Goal: Task Accomplishment & Management: Complete application form

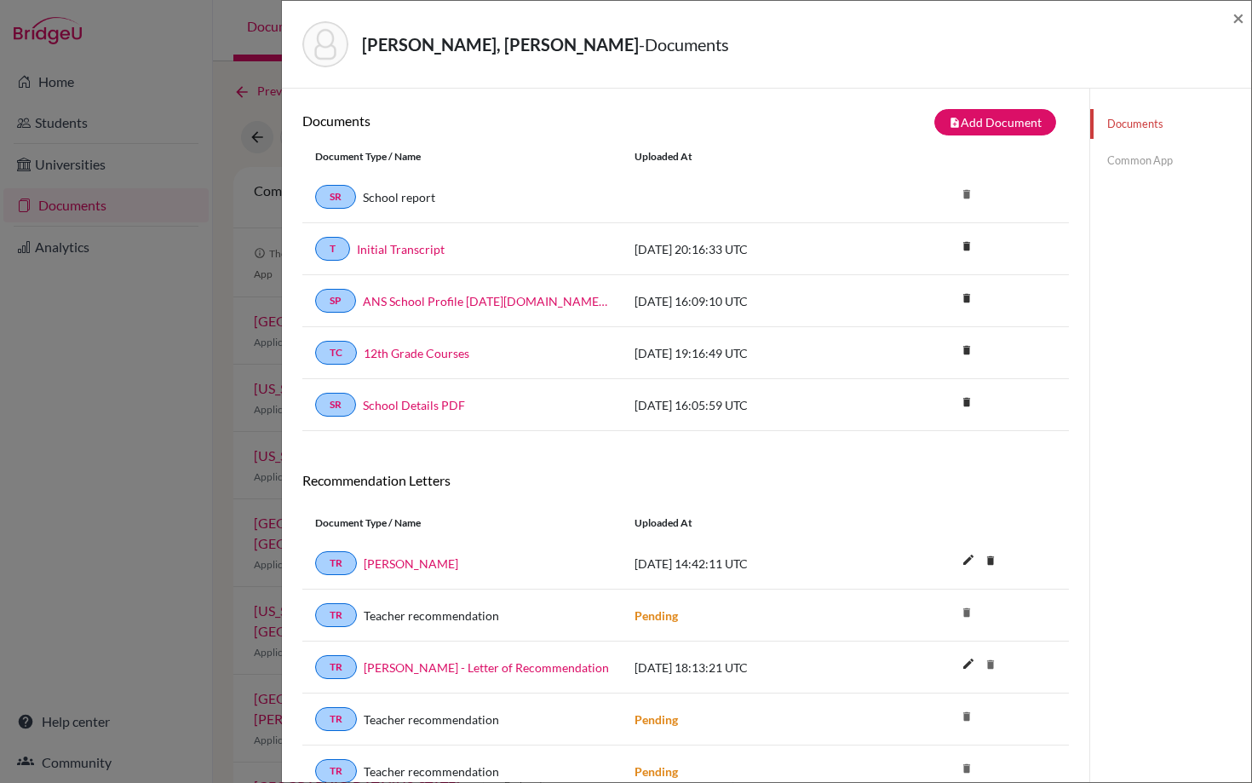
scroll to position [230, 0]
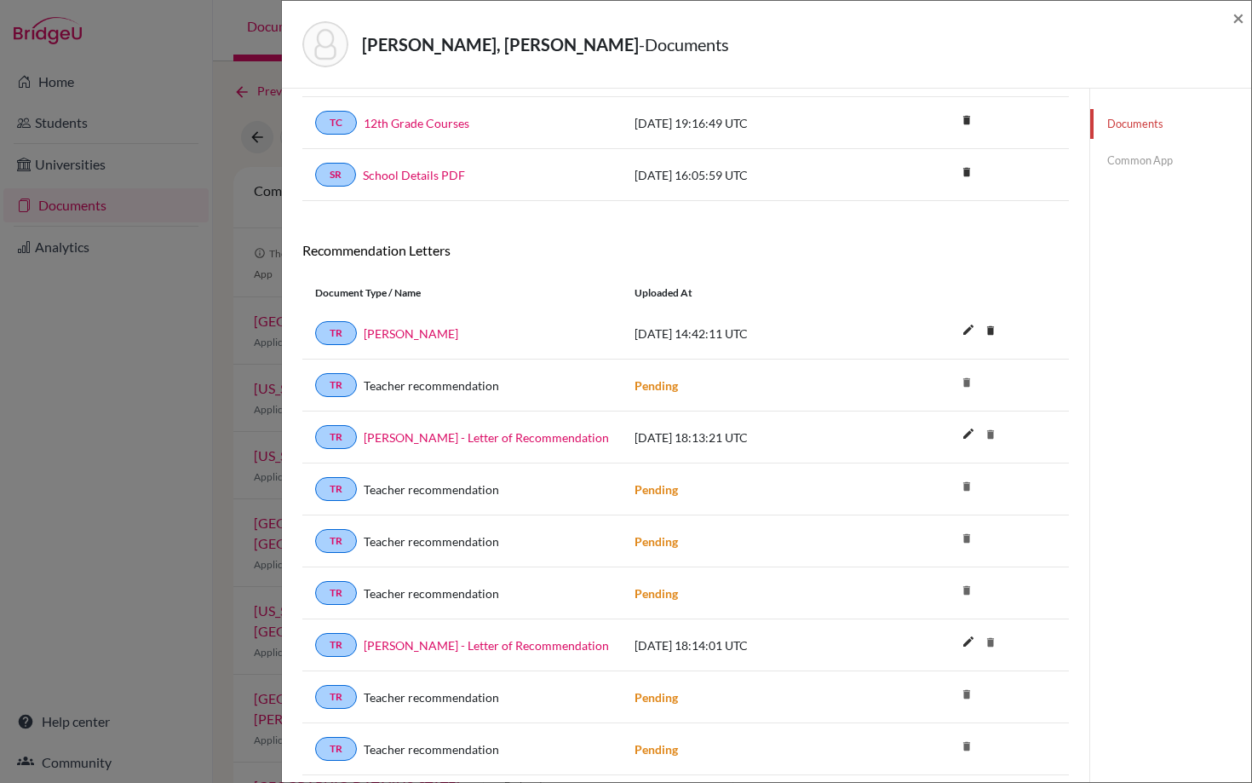
click at [1230, 25] on div "[PERSON_NAME], [PERSON_NAME] - Documents ×" at bounding box center [767, 44] width 956 height 73
click at [1235, 18] on span "×" at bounding box center [1238, 17] width 12 height 25
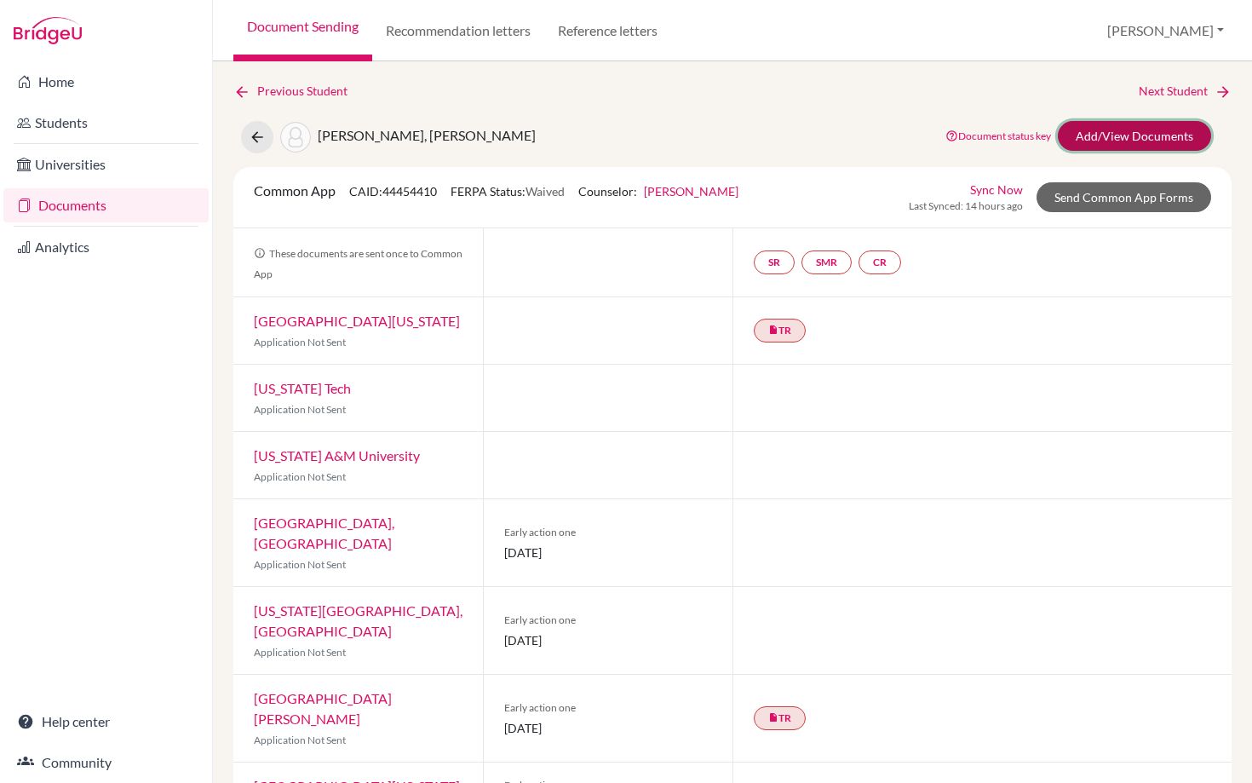
click at [1137, 140] on link "Add/View Documents" at bounding box center [1134, 136] width 153 height 30
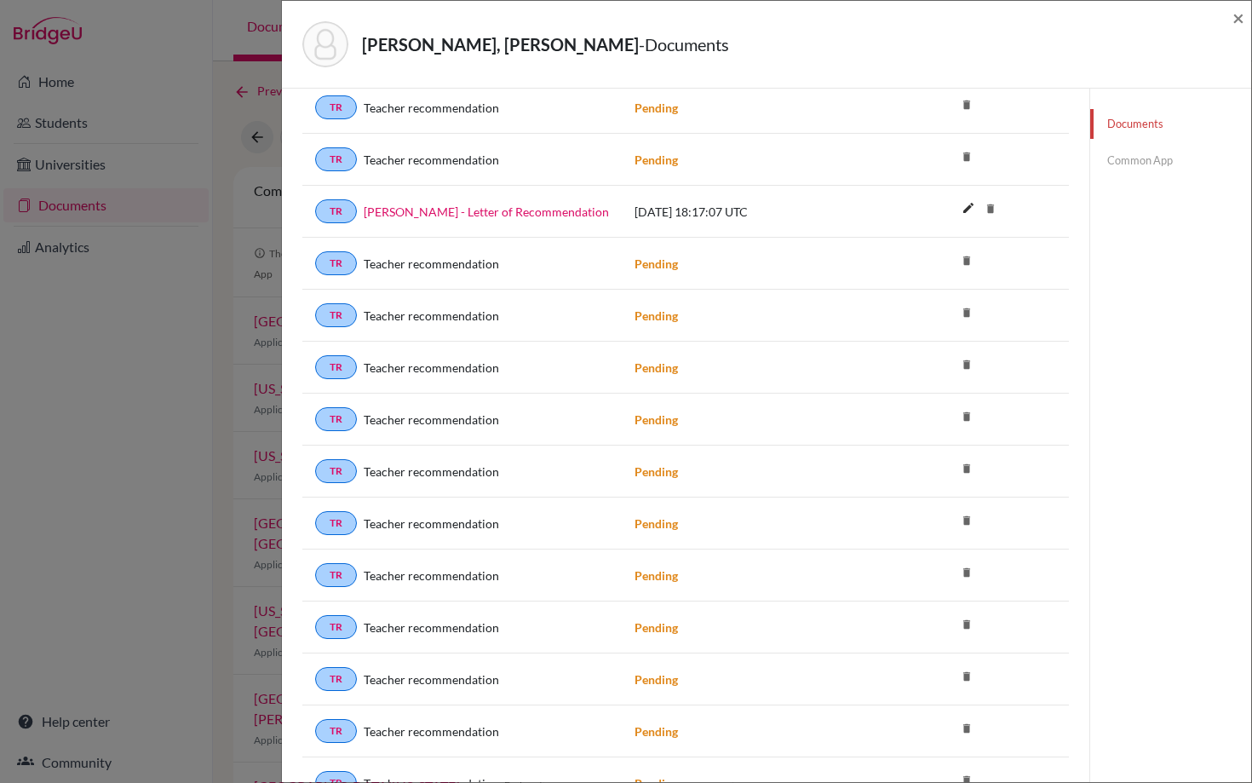
scroll to position [1168, 0]
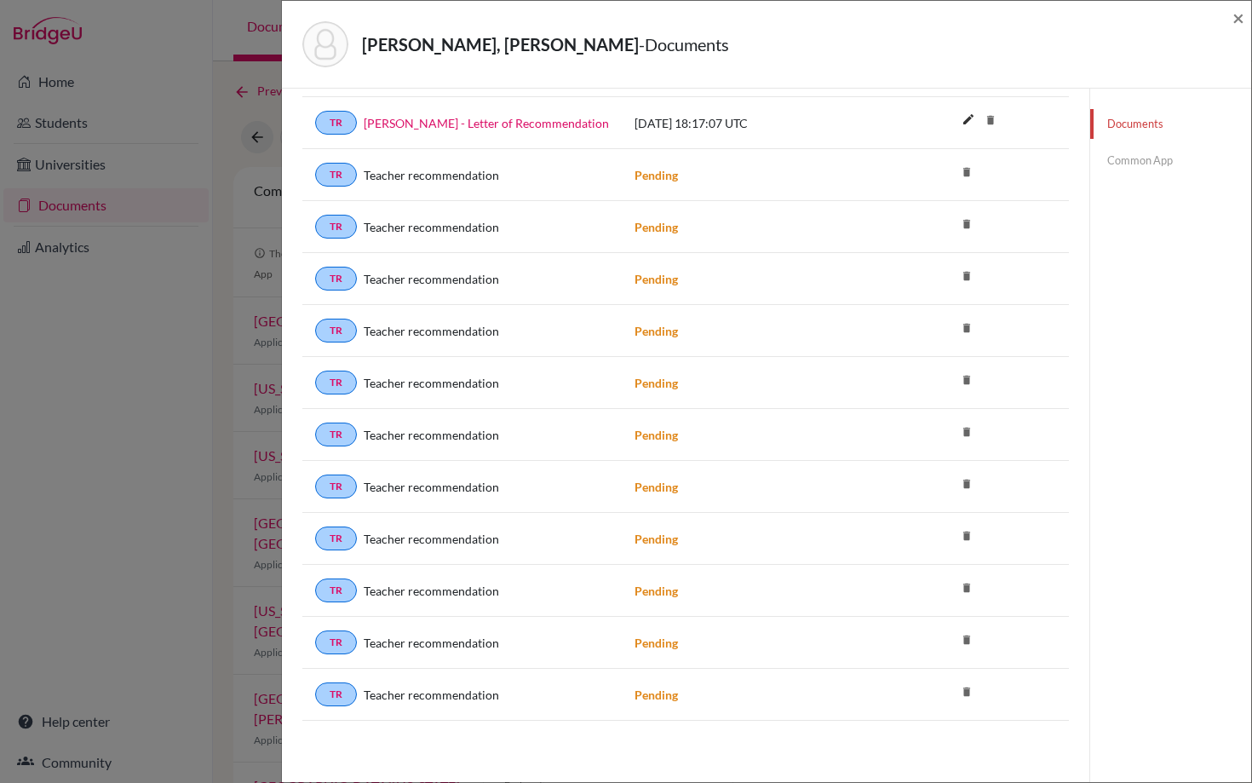
click at [968, 690] on icon "delete" at bounding box center [967, 692] width 26 height 26
click at [965, 688] on icon "delete" at bounding box center [967, 692] width 26 height 26
click at [968, 688] on icon "delete" at bounding box center [967, 692] width 26 height 26
click at [965, 691] on icon "delete" at bounding box center [967, 692] width 26 height 26
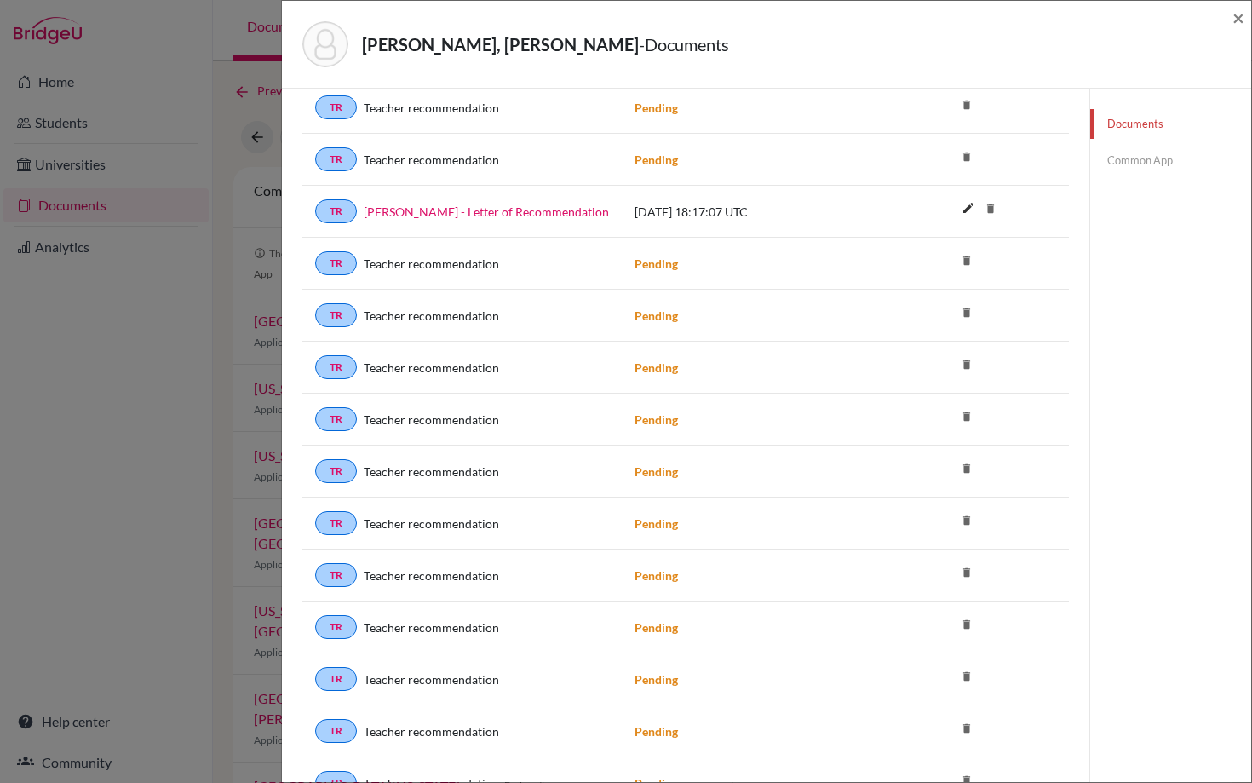
scroll to position [1168, 0]
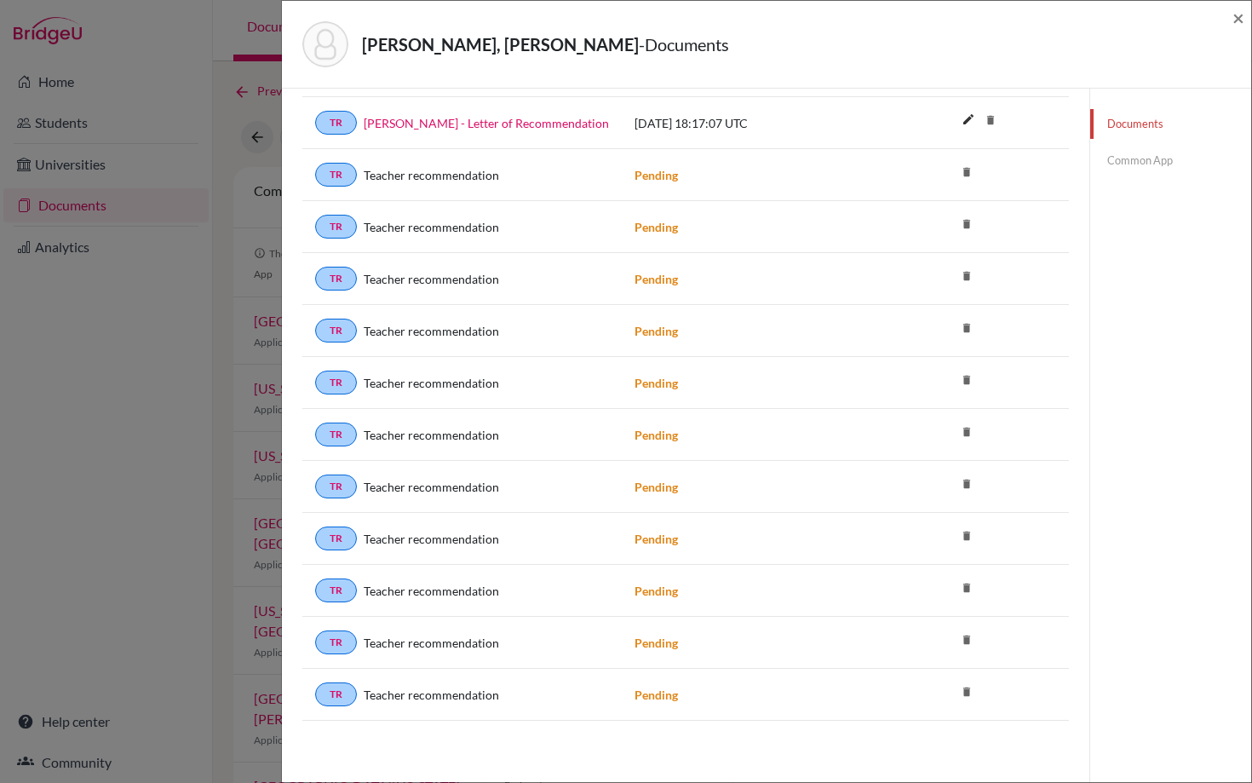
click at [968, 690] on icon "delete" at bounding box center [967, 692] width 26 height 26
click at [965, 684] on icon "delete" at bounding box center [967, 692] width 26 height 26
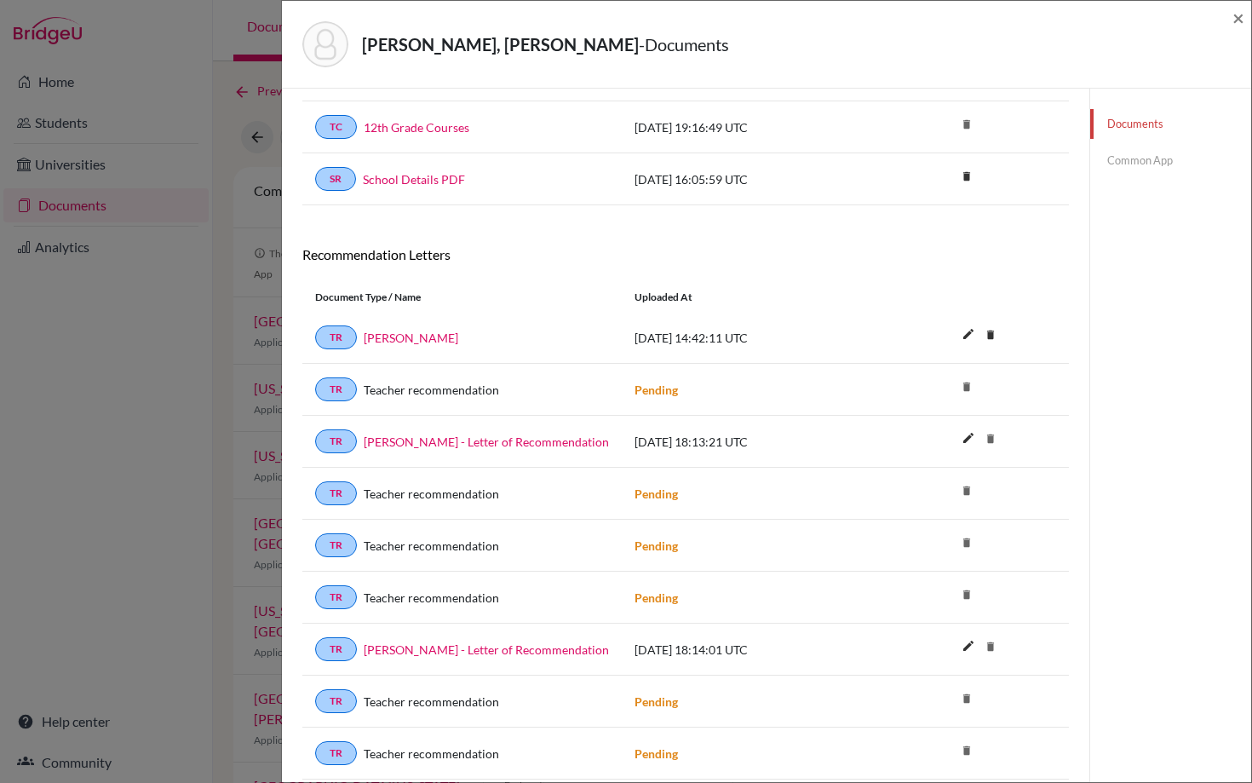
scroll to position [0, 0]
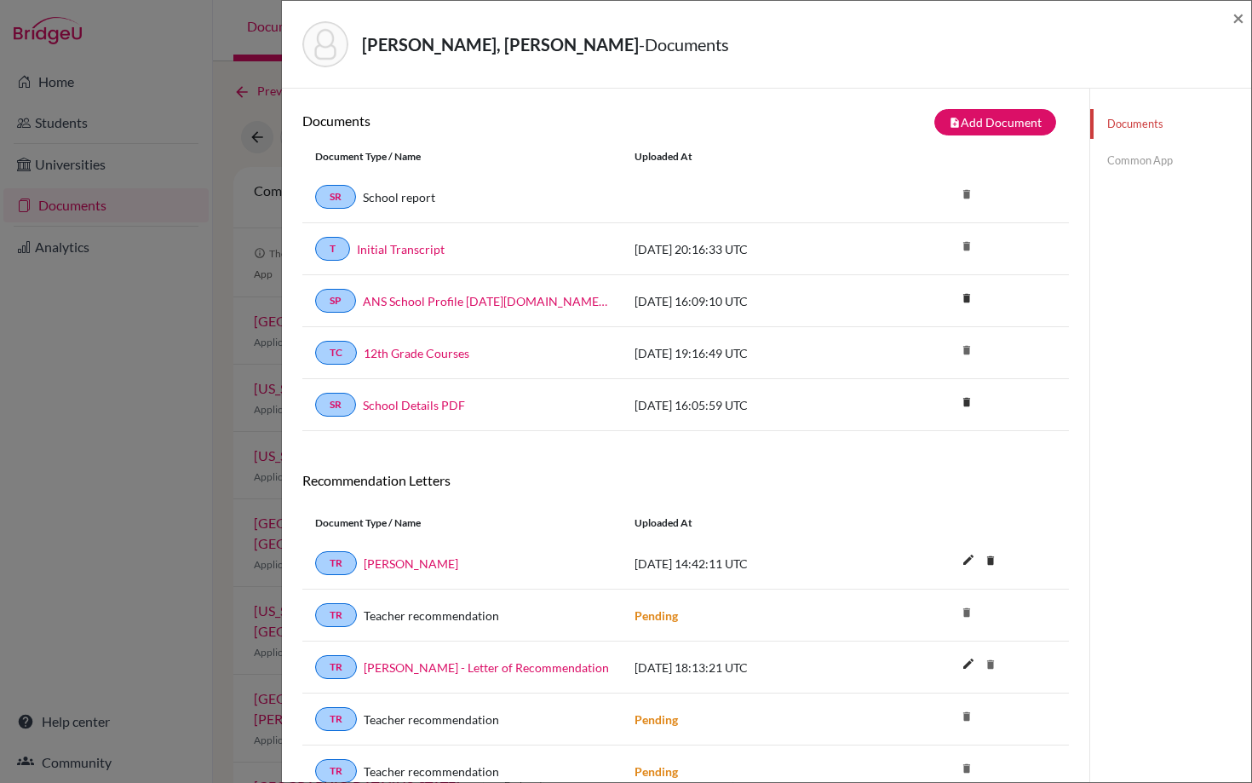
click at [1134, 122] on link "Documents" at bounding box center [1170, 124] width 161 height 30
click at [1234, 21] on span "×" at bounding box center [1238, 17] width 12 height 25
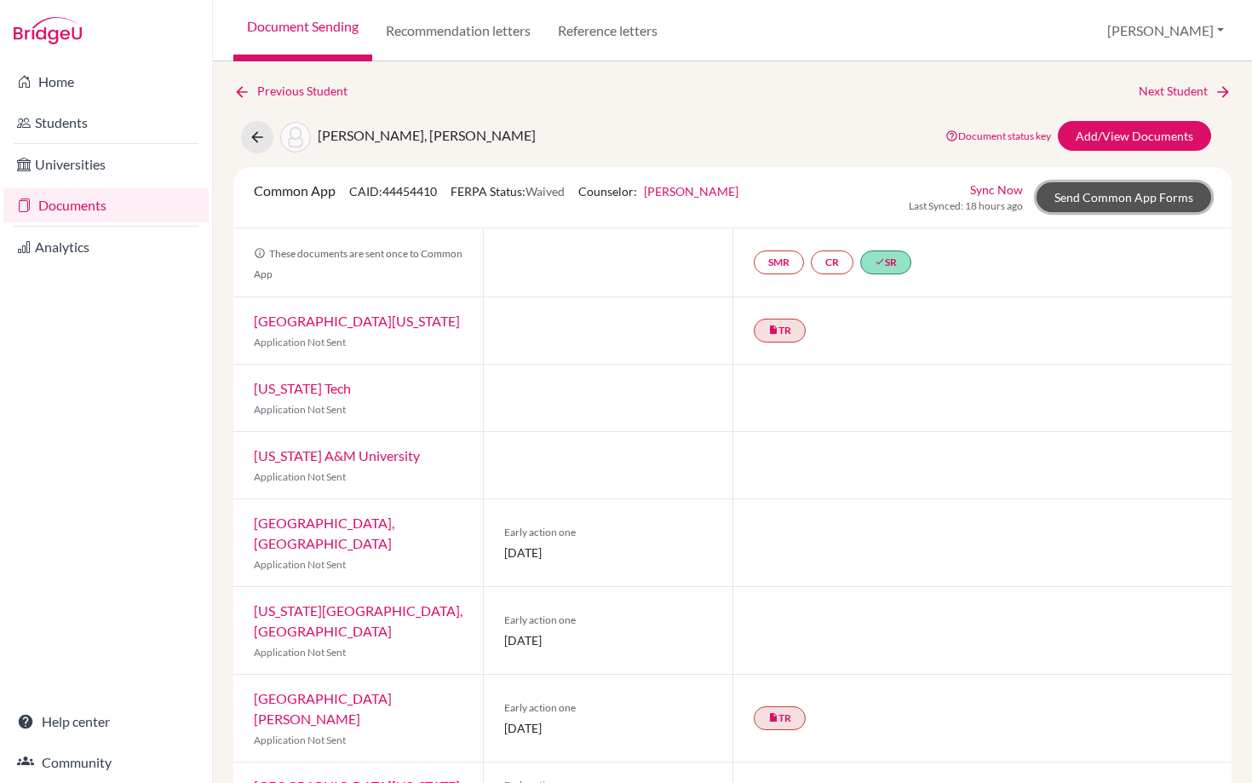
click at [1104, 194] on link "Send Common App Forms" at bounding box center [1124, 197] width 175 height 30
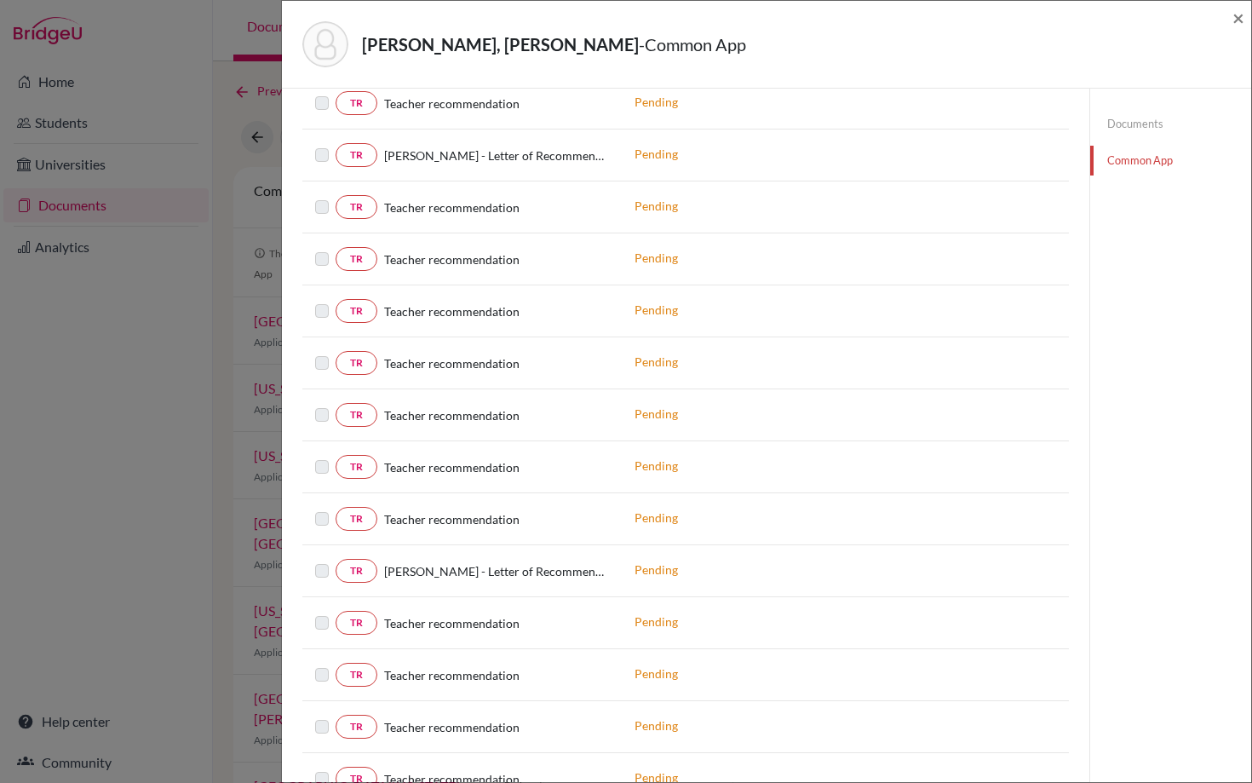
scroll to position [1525, 0]
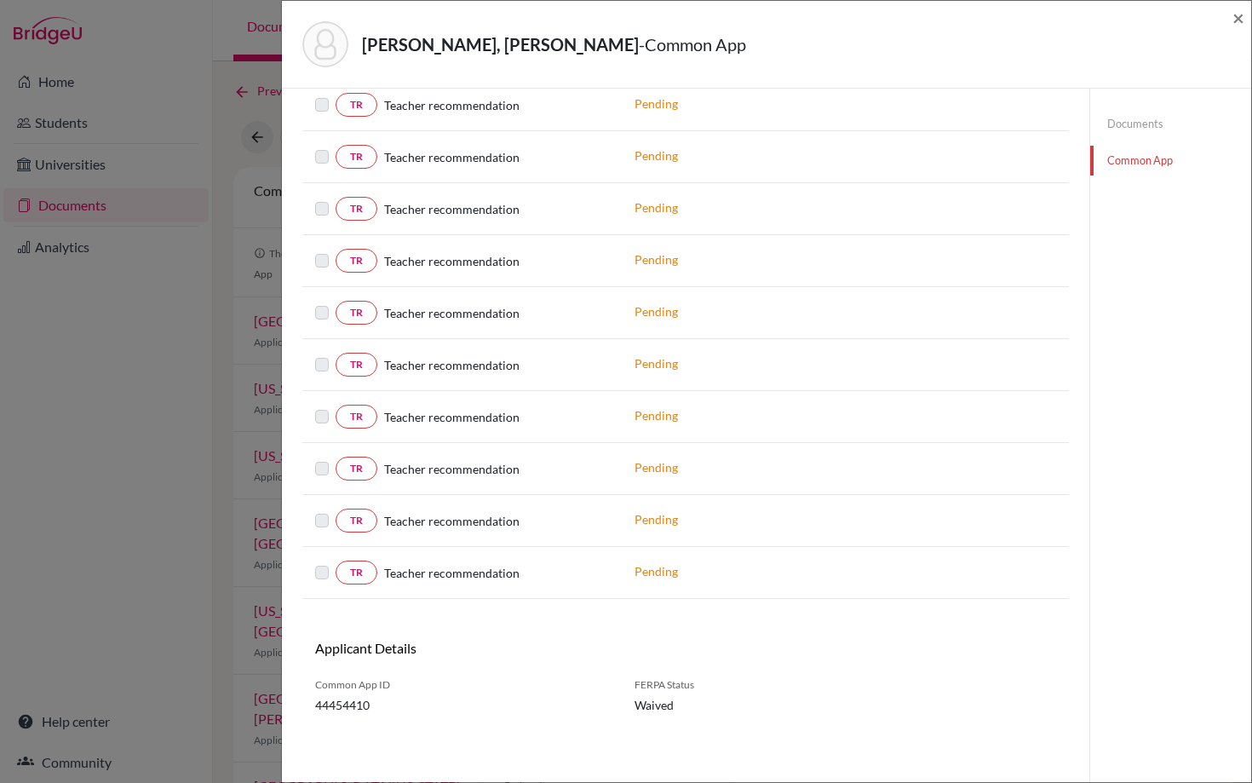
click at [1132, 116] on link "Documents" at bounding box center [1170, 124] width 161 height 30
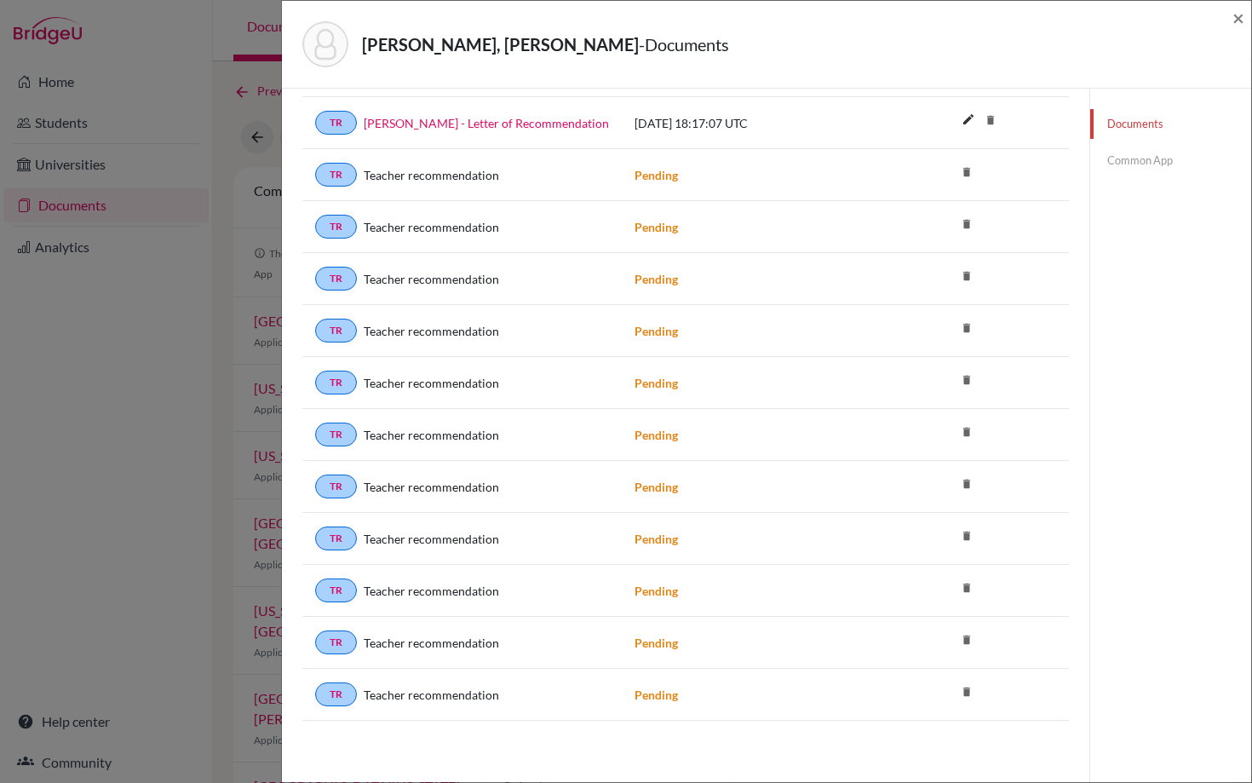
click at [968, 690] on icon "delete" at bounding box center [967, 692] width 26 height 26
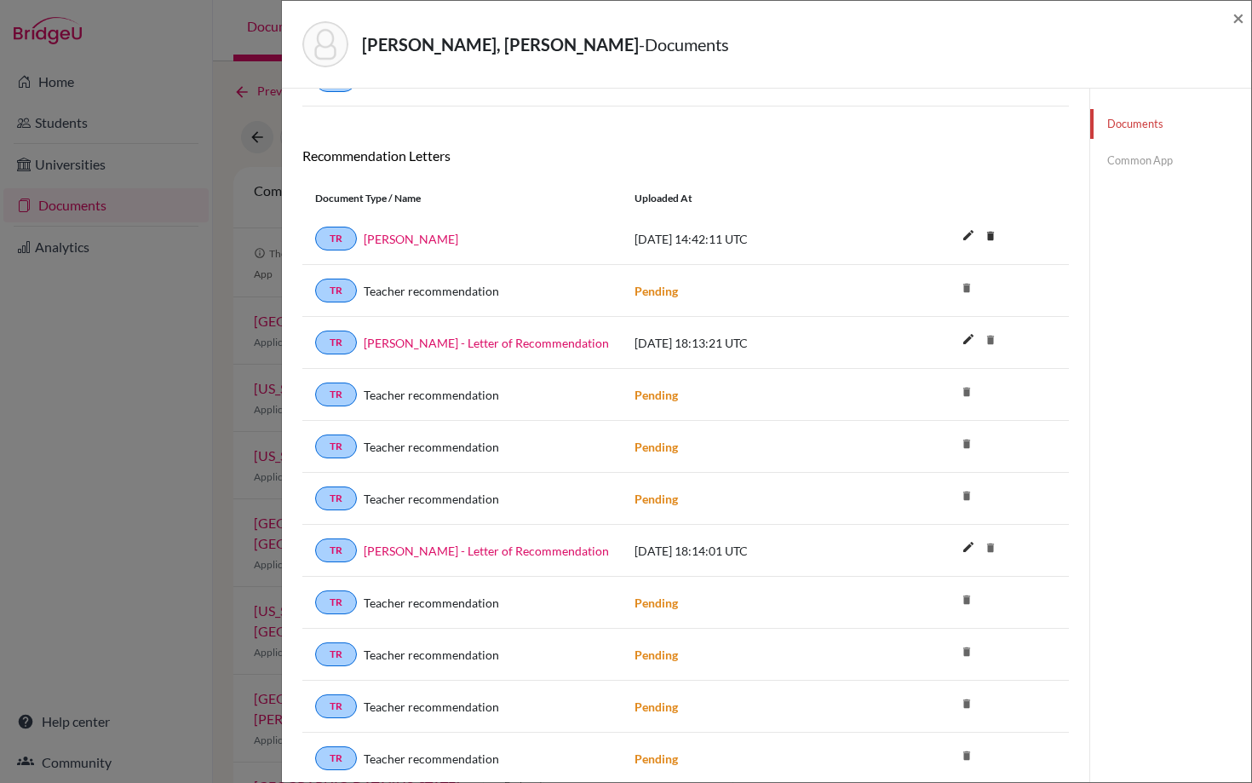
scroll to position [0, 0]
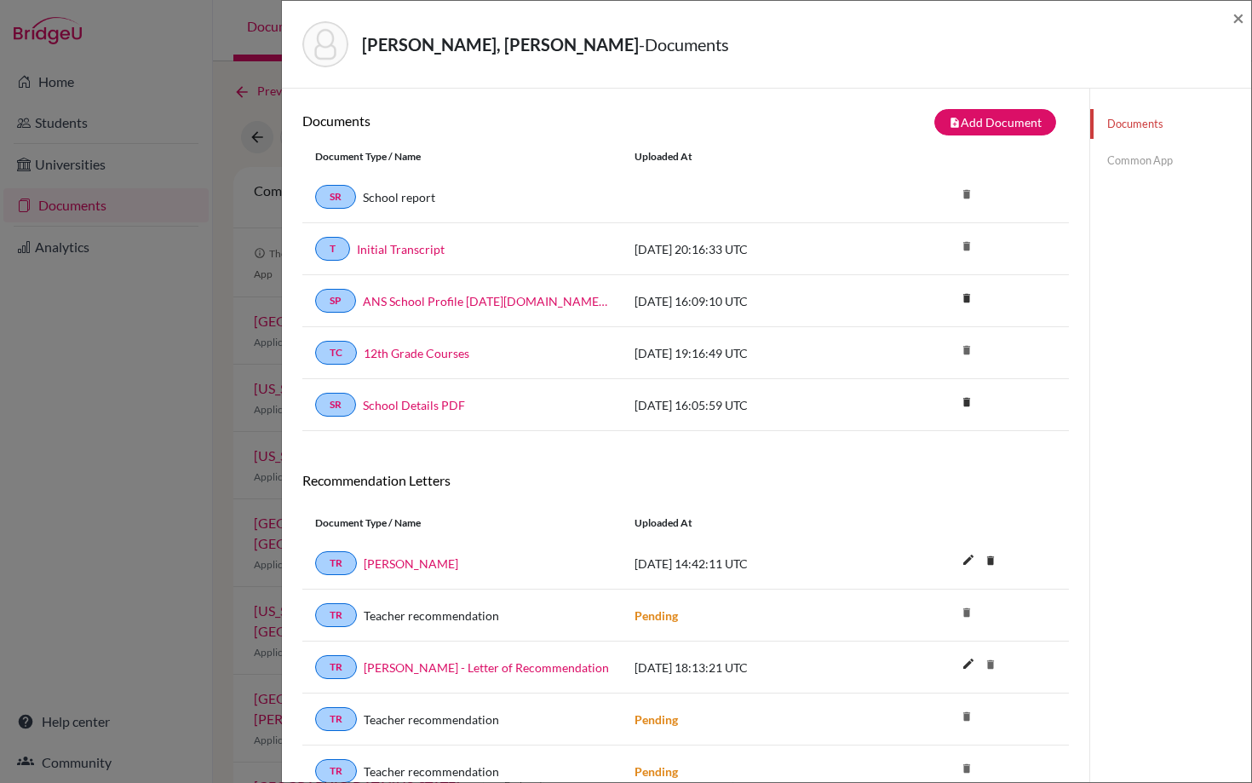
click at [1143, 164] on link "Common App" at bounding box center [1170, 161] width 161 height 30
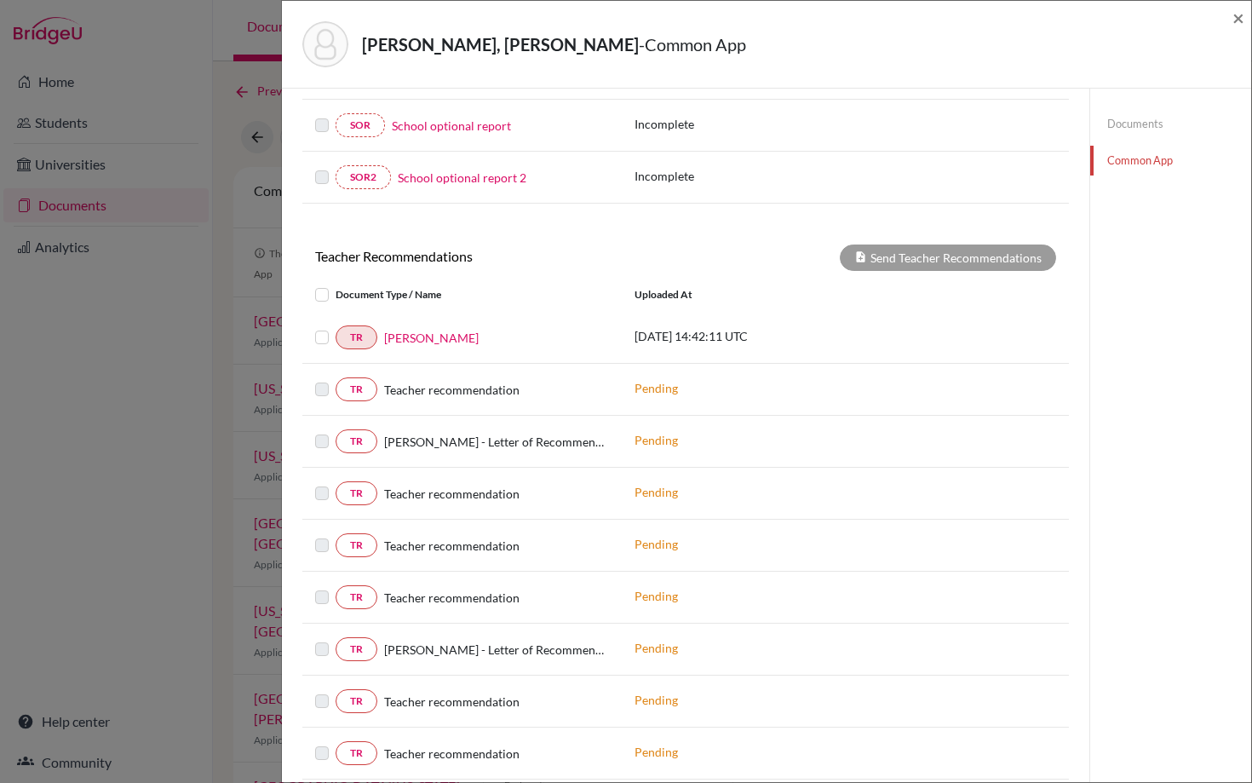
scroll to position [367, 0]
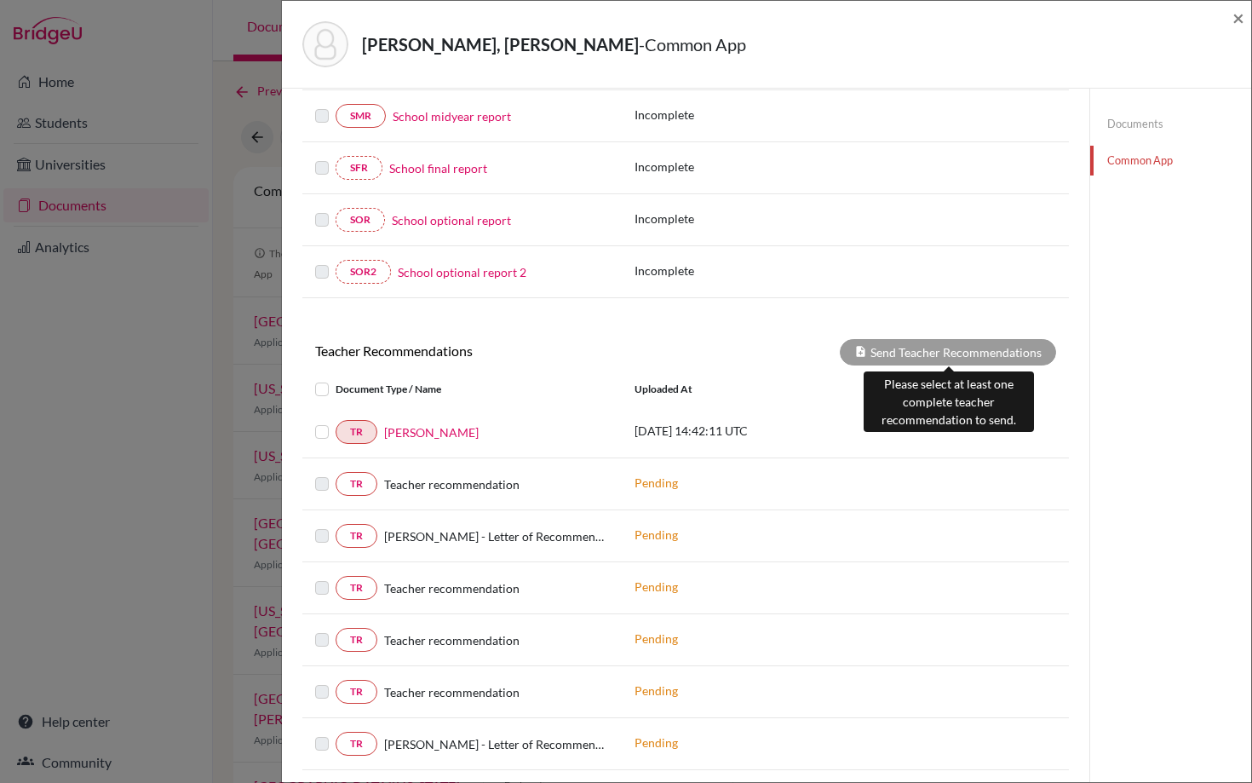
click at [912, 350] on div "Send Teacher Recommendations" at bounding box center [948, 352] width 216 height 26
click at [336, 422] on label at bounding box center [336, 422] width 0 height 0
click at [0, 0] on input "checkbox" at bounding box center [0, 0] width 0 height 0
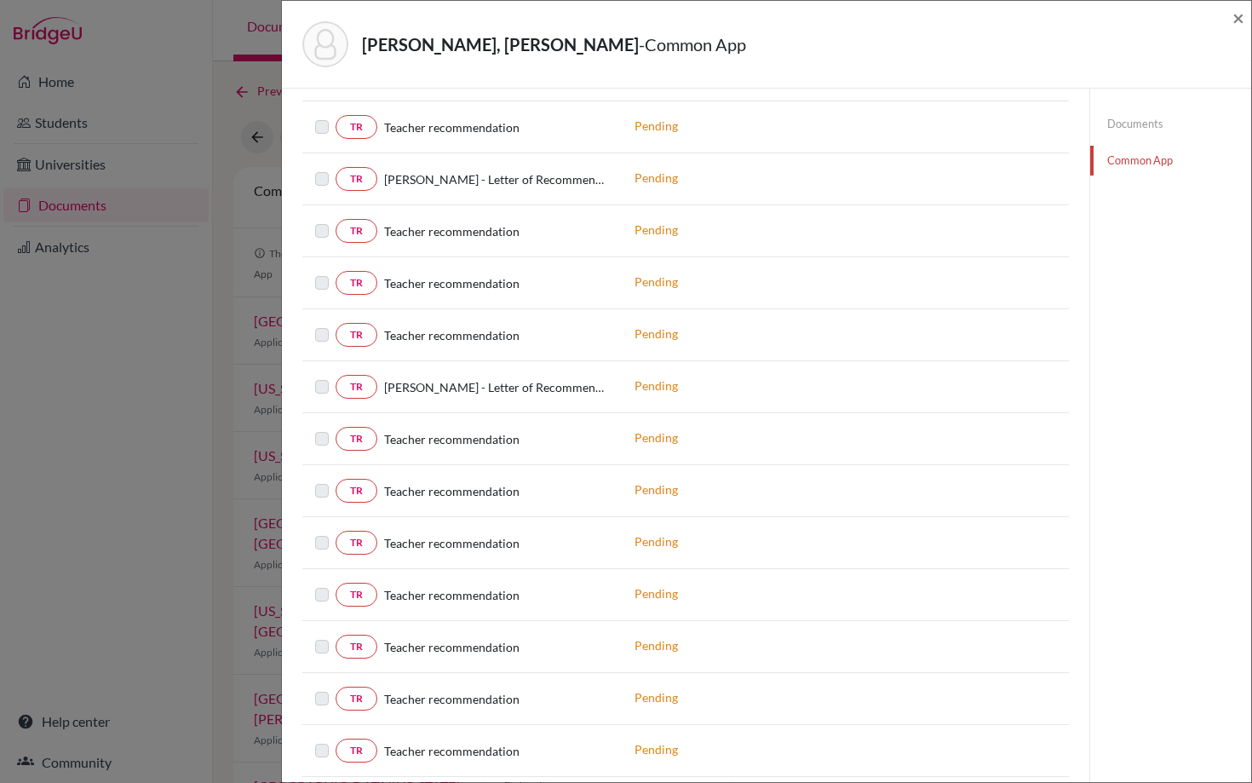
scroll to position [843, 0]
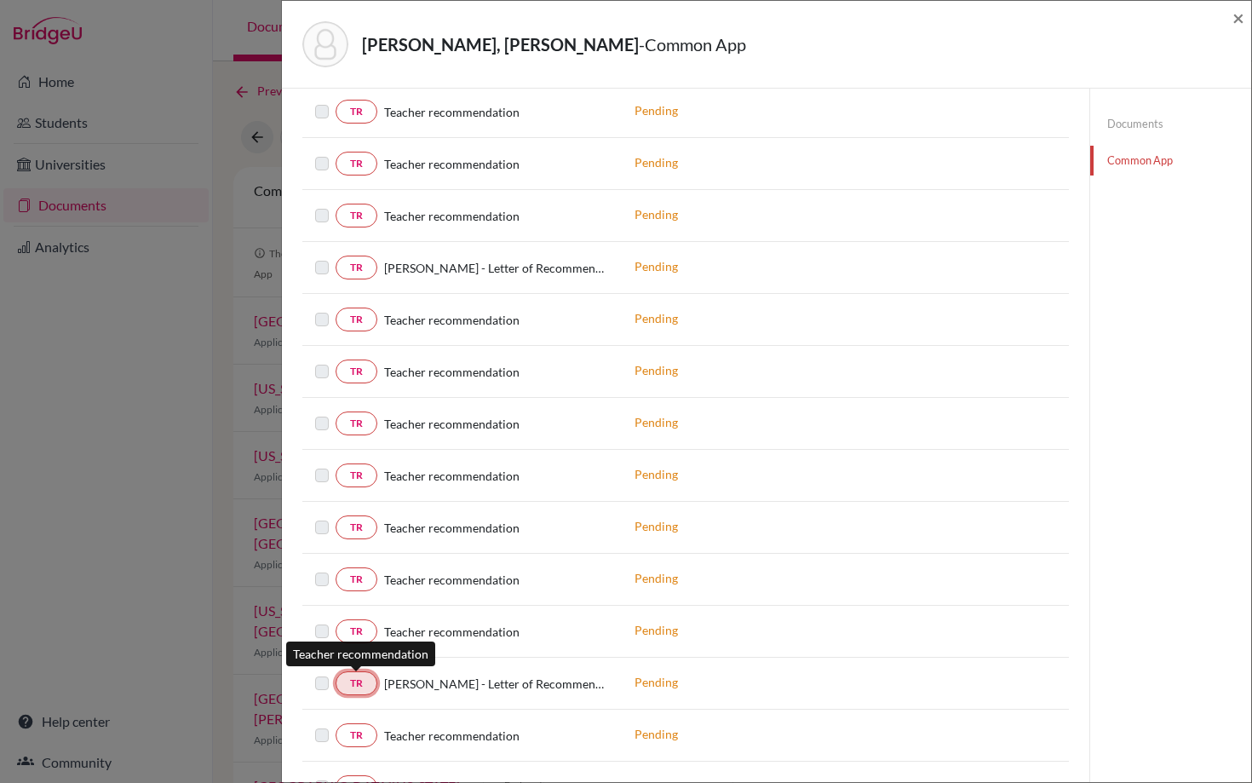
click at [358, 686] on link "TR" at bounding box center [357, 683] width 42 height 24
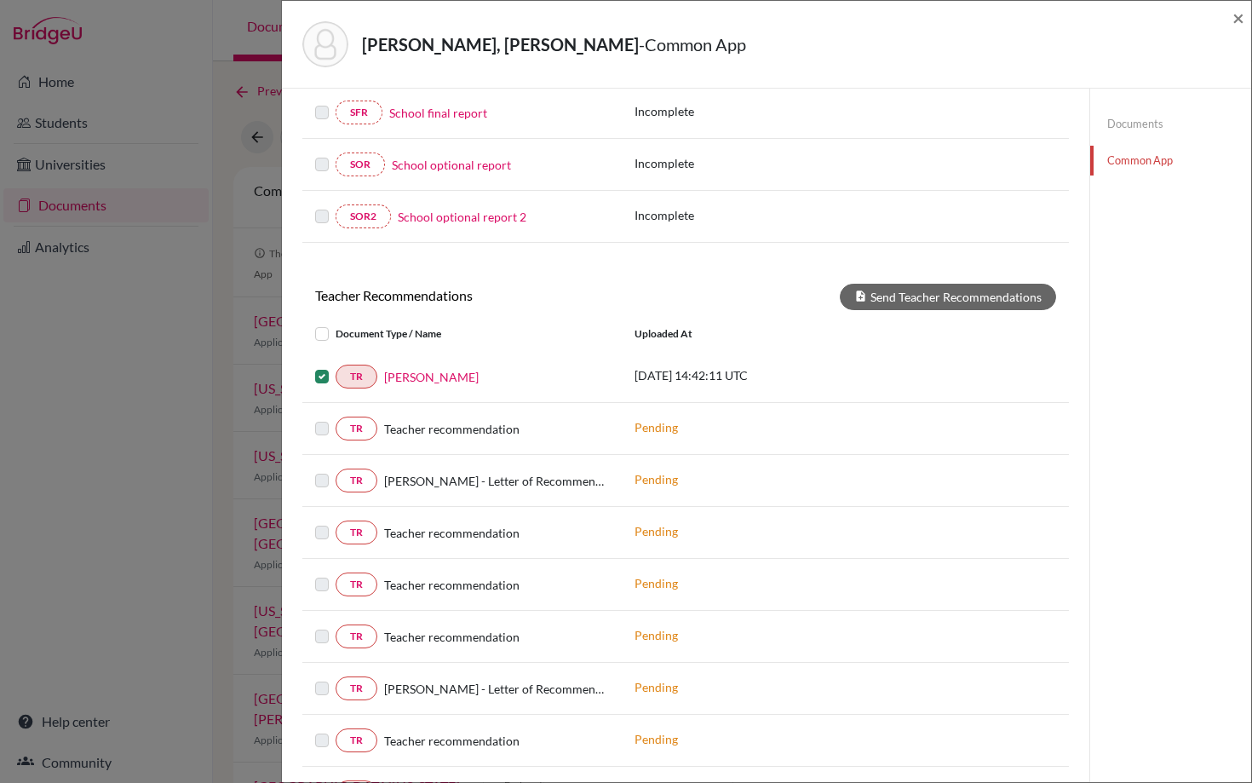
scroll to position [467, 0]
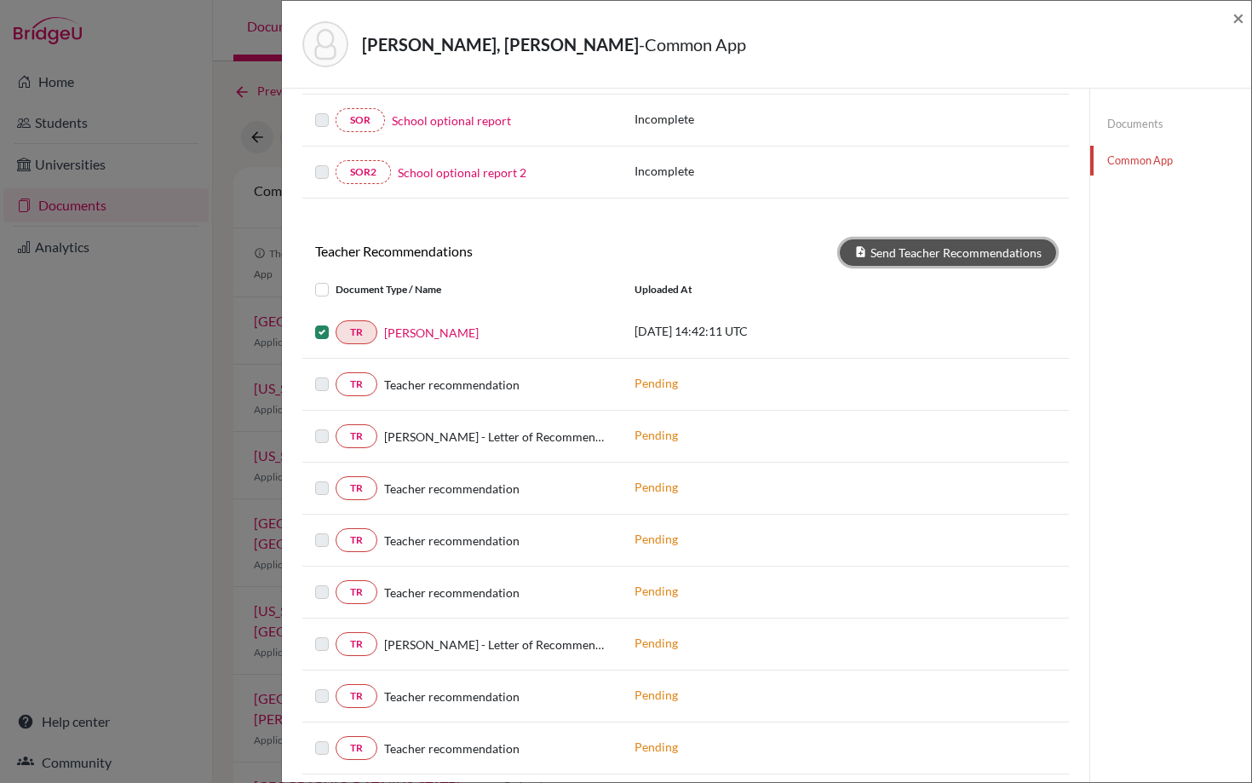
click at [917, 262] on button "Send Teacher Recommendations" at bounding box center [948, 252] width 216 height 26
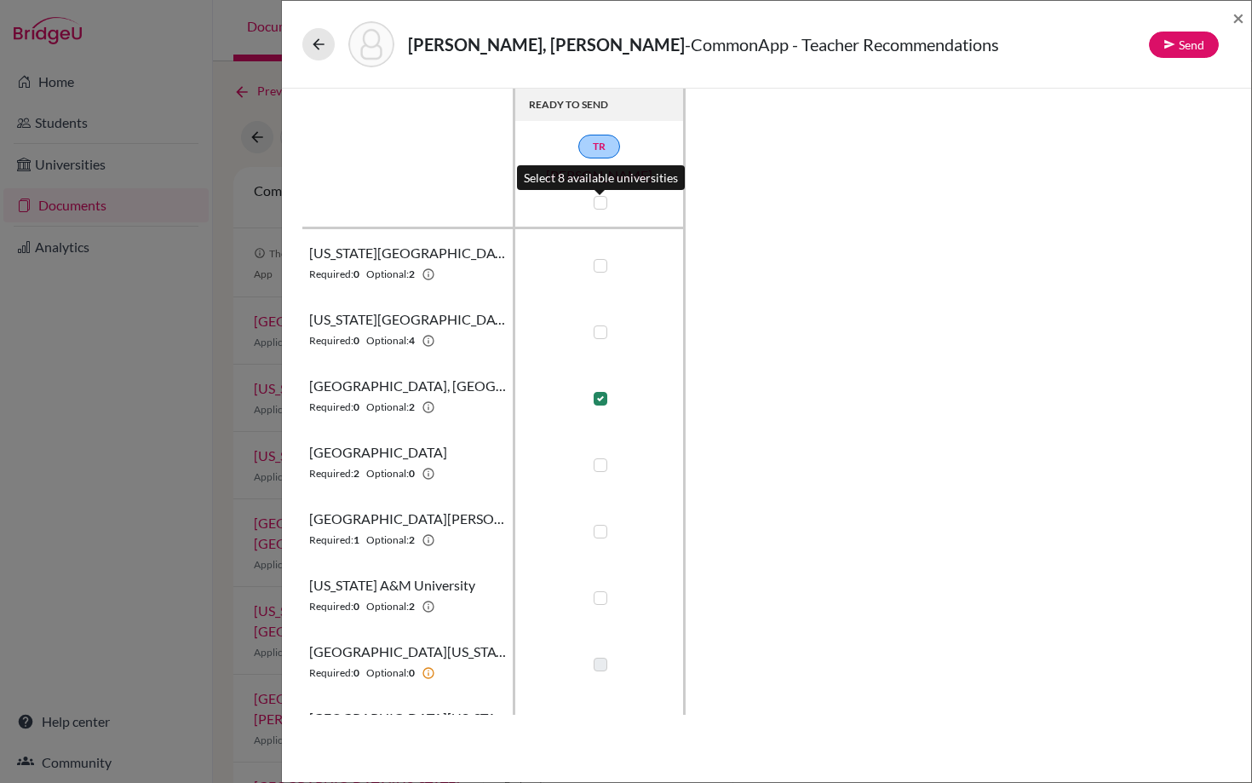
click at [602, 206] on label at bounding box center [601, 203] width 14 height 14
click at [602, 206] on input "checkbox" at bounding box center [596, 200] width 14 height 17
checkbox input "true"
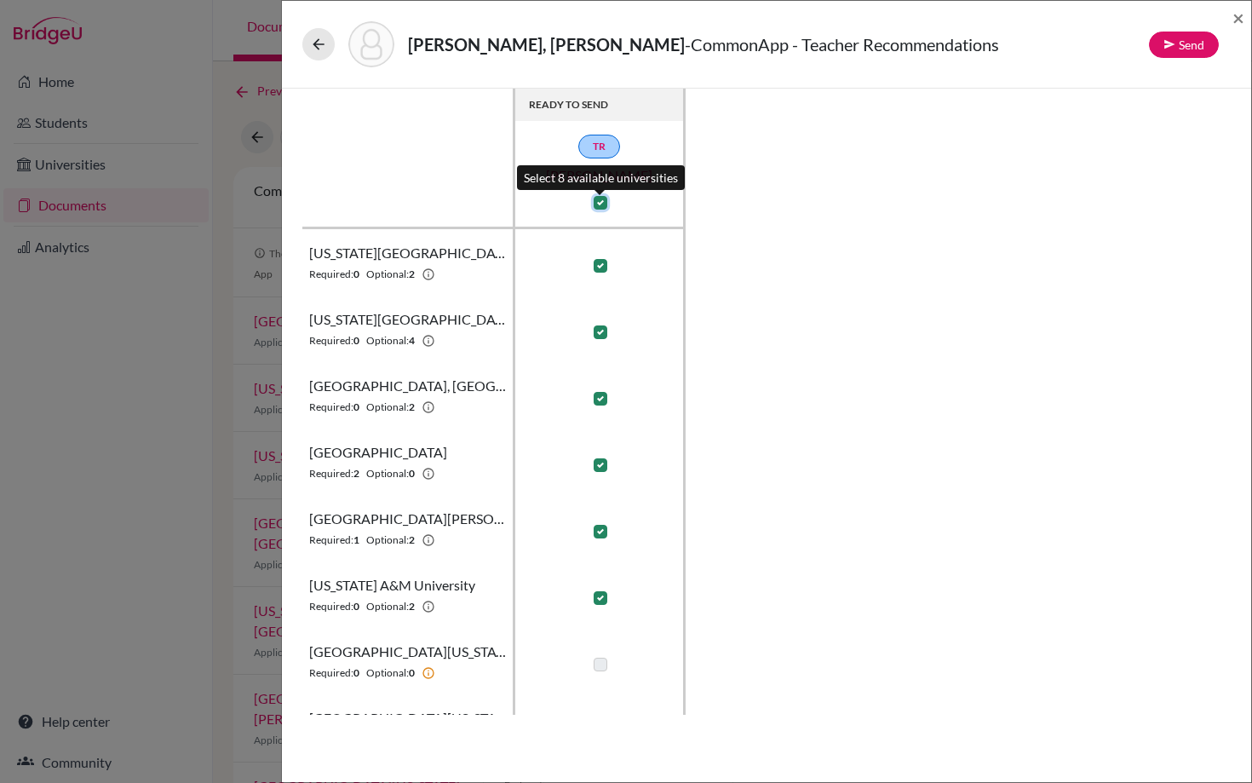
checkbox input "true"
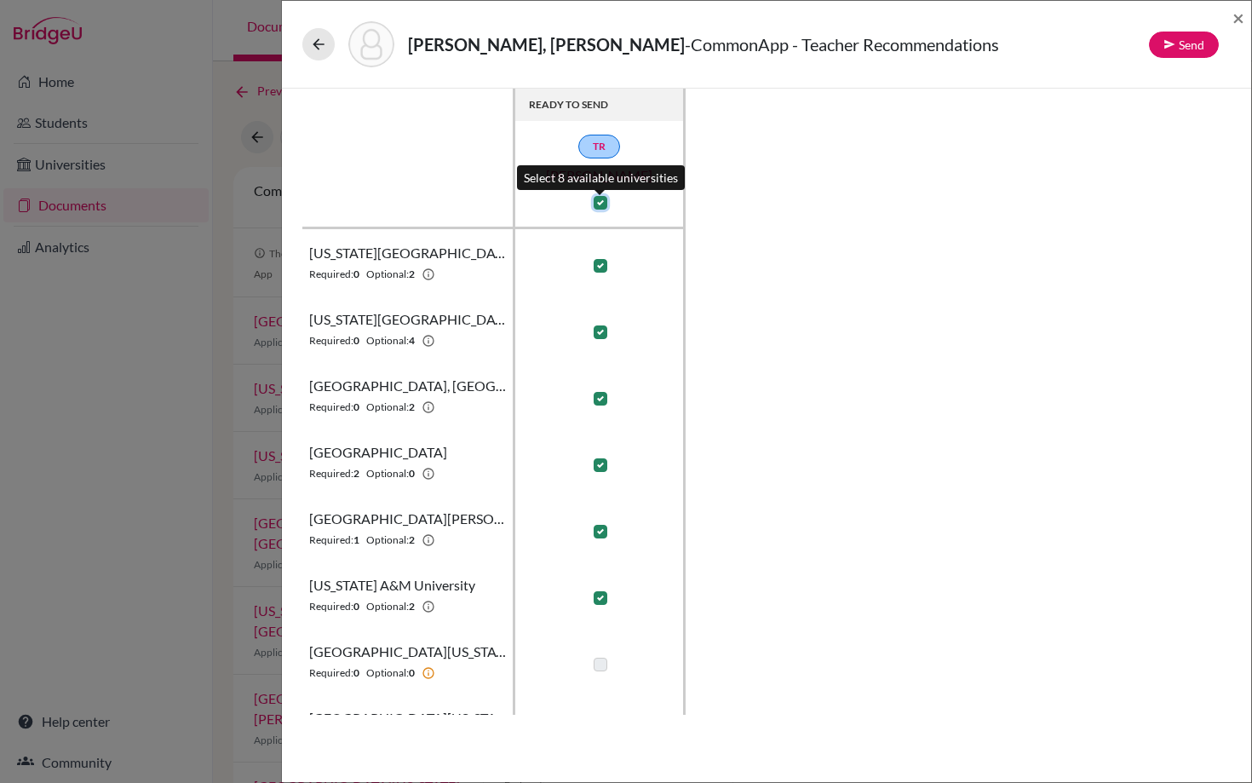
checkbox input "true"
click at [1181, 43] on button "Send" at bounding box center [1184, 45] width 70 height 26
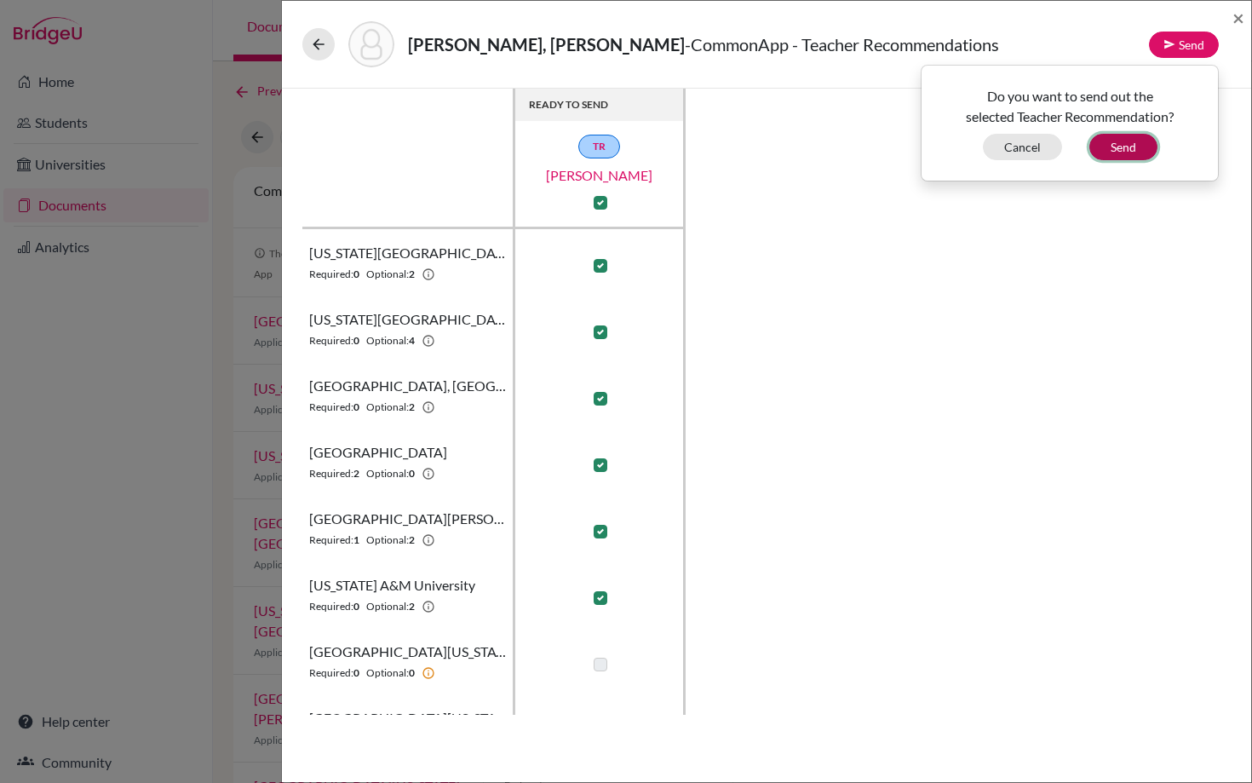
click at [1123, 148] on button "Send" at bounding box center [1123, 147] width 68 height 26
checkbox input "false"
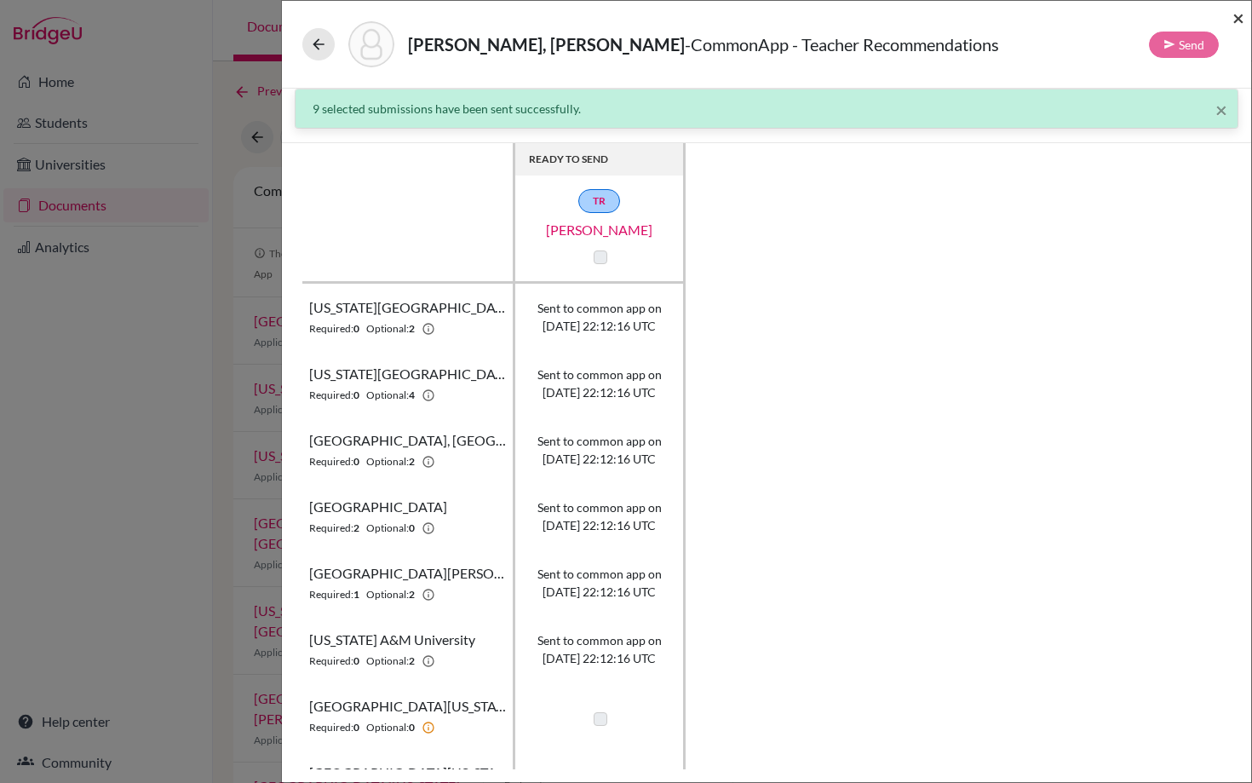
click at [1239, 20] on span "×" at bounding box center [1238, 17] width 12 height 25
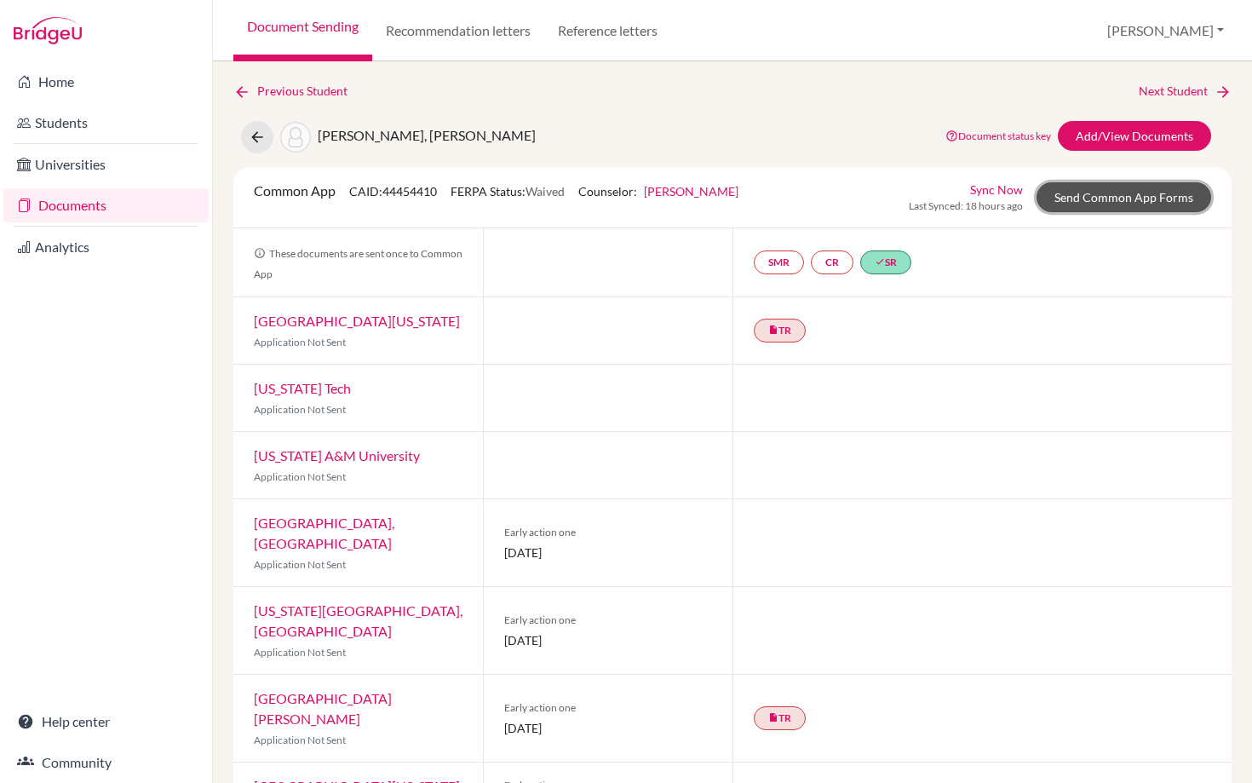
click at [1119, 182] on link "Send Common App Forms" at bounding box center [1124, 197] width 175 height 30
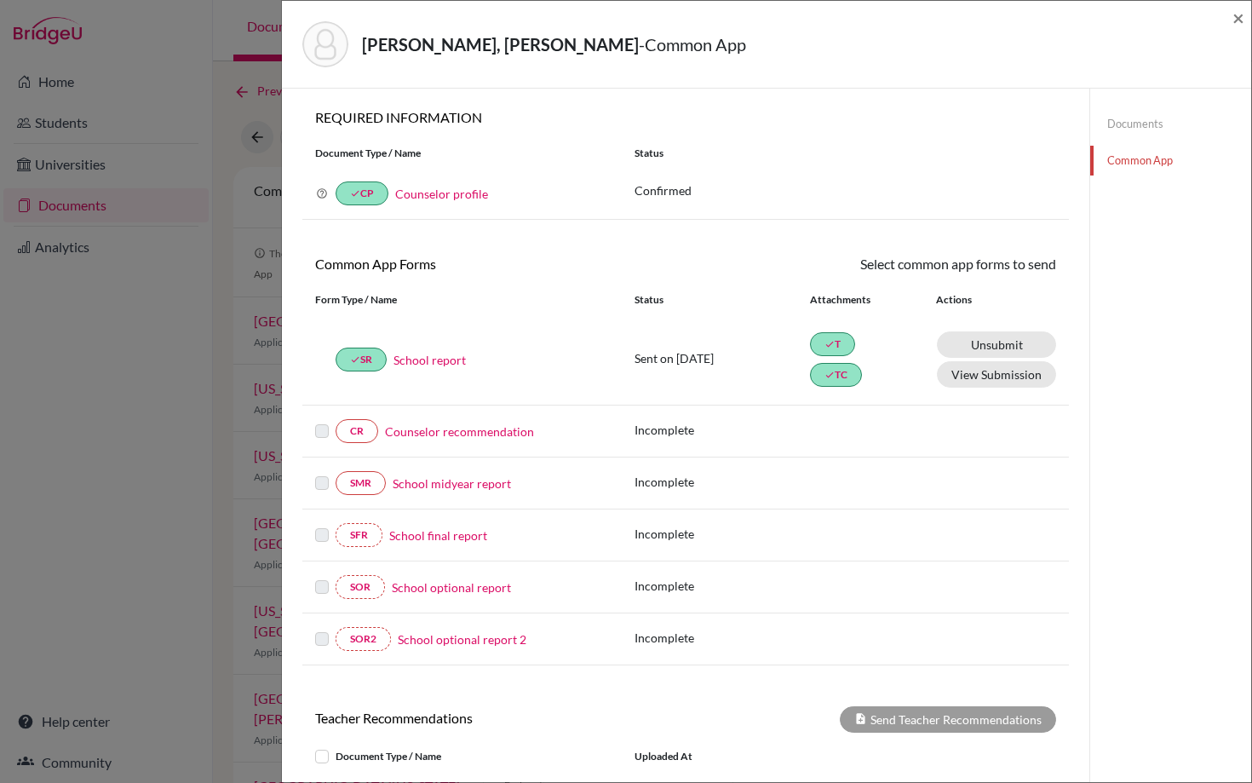
click at [453, 438] on link "Counselor recommendation" at bounding box center [459, 431] width 149 height 18
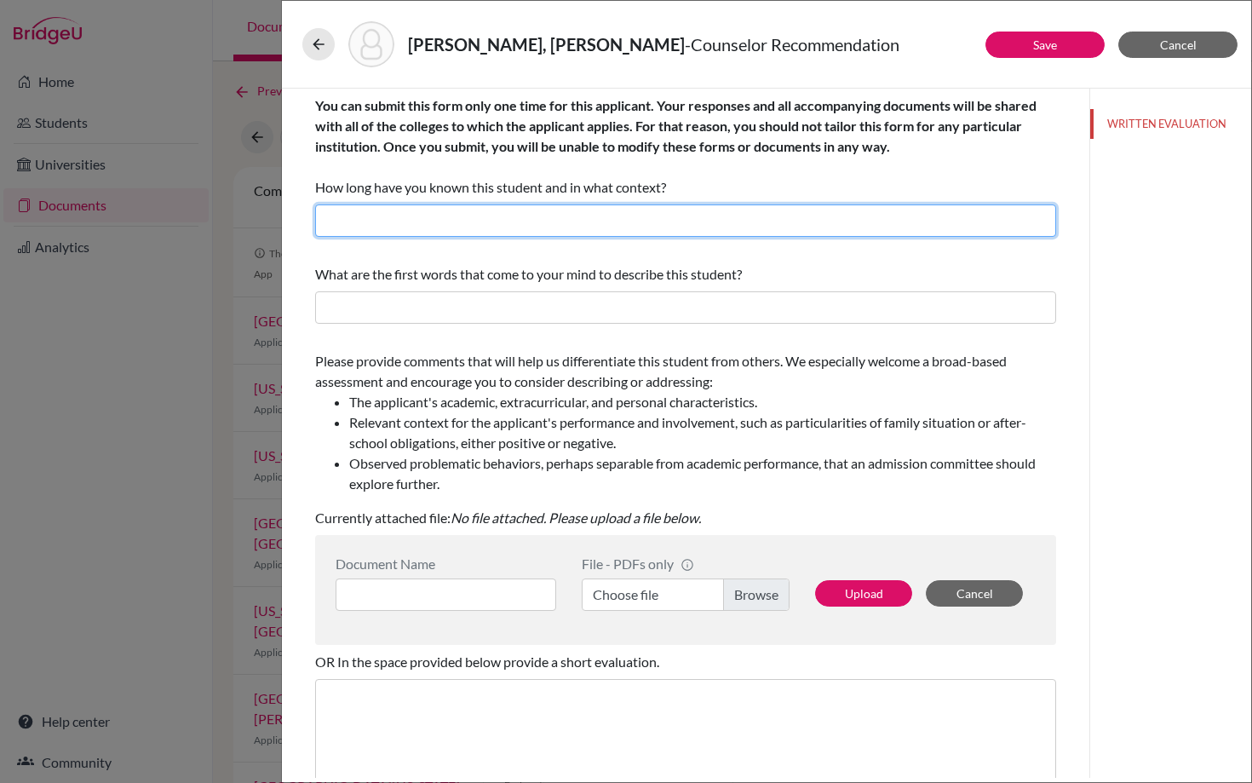
click at [444, 218] on input "text" at bounding box center [685, 220] width 741 height 32
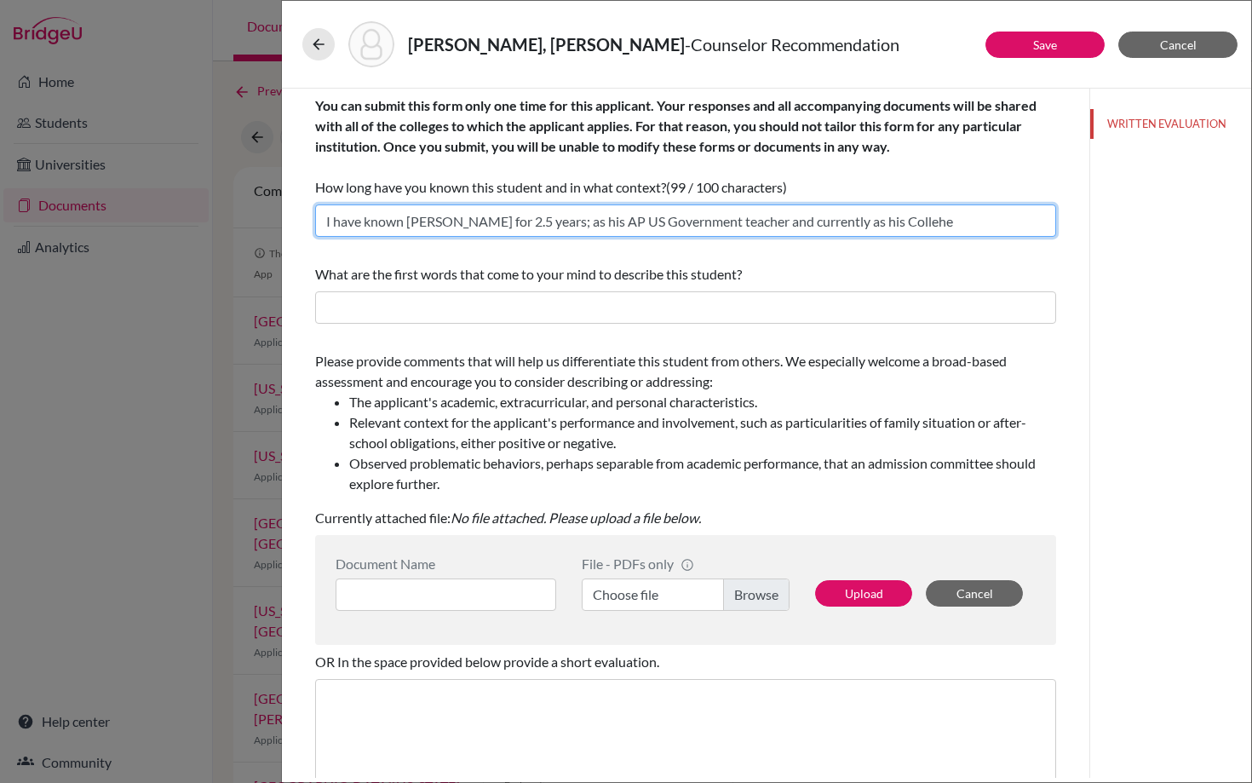
click at [547, 223] on input "I have known Sebastian for 2.5 years; as his AP US Government teacher and curre…" at bounding box center [685, 220] width 741 height 32
click at [692, 221] on input "I have known Sebastian for 2.5 years as his AP US Government teacher and curren…" at bounding box center [685, 220] width 741 height 32
click at [860, 226] on input "I have known Sebastian for 2.5 years as his AP US Gov teacher and currently as …" at bounding box center [685, 220] width 741 height 32
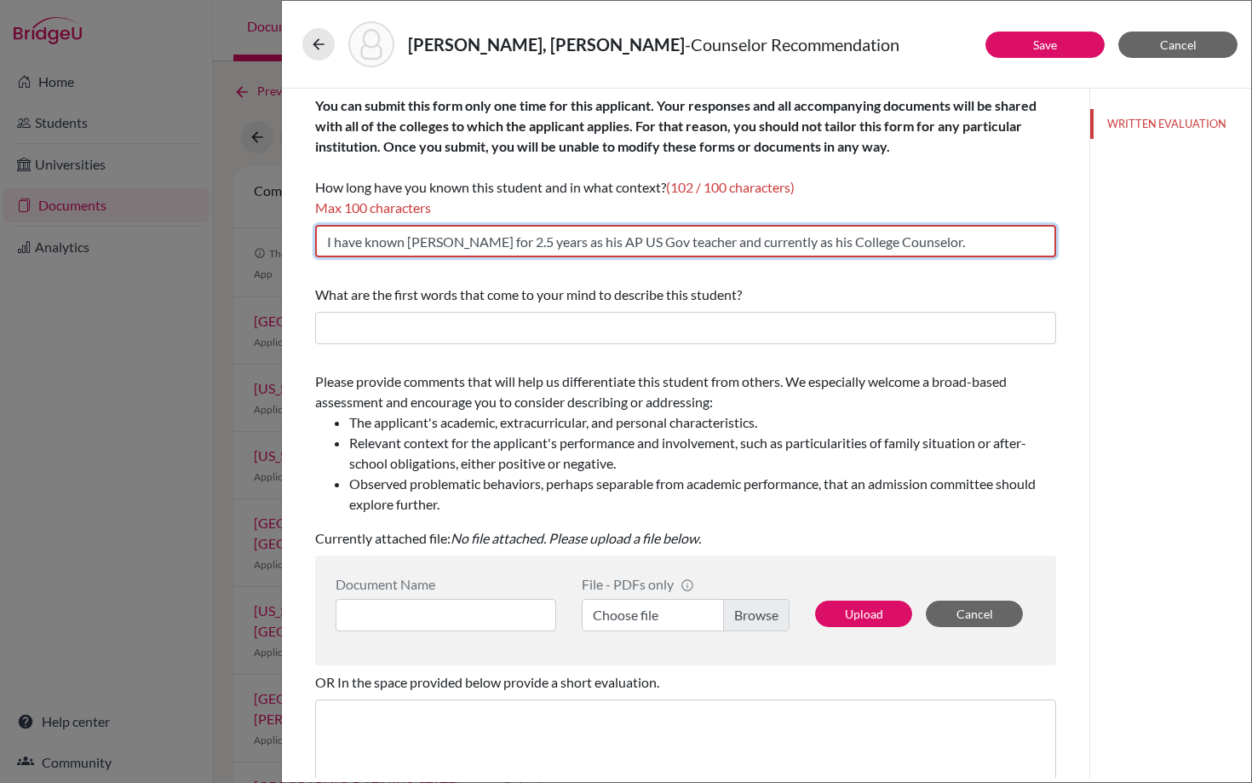
type input "I have known Sebastian for 2.5 years as his AP US Gov teacher and currently as …"
